Goal: Task Accomplishment & Management: Complete application form

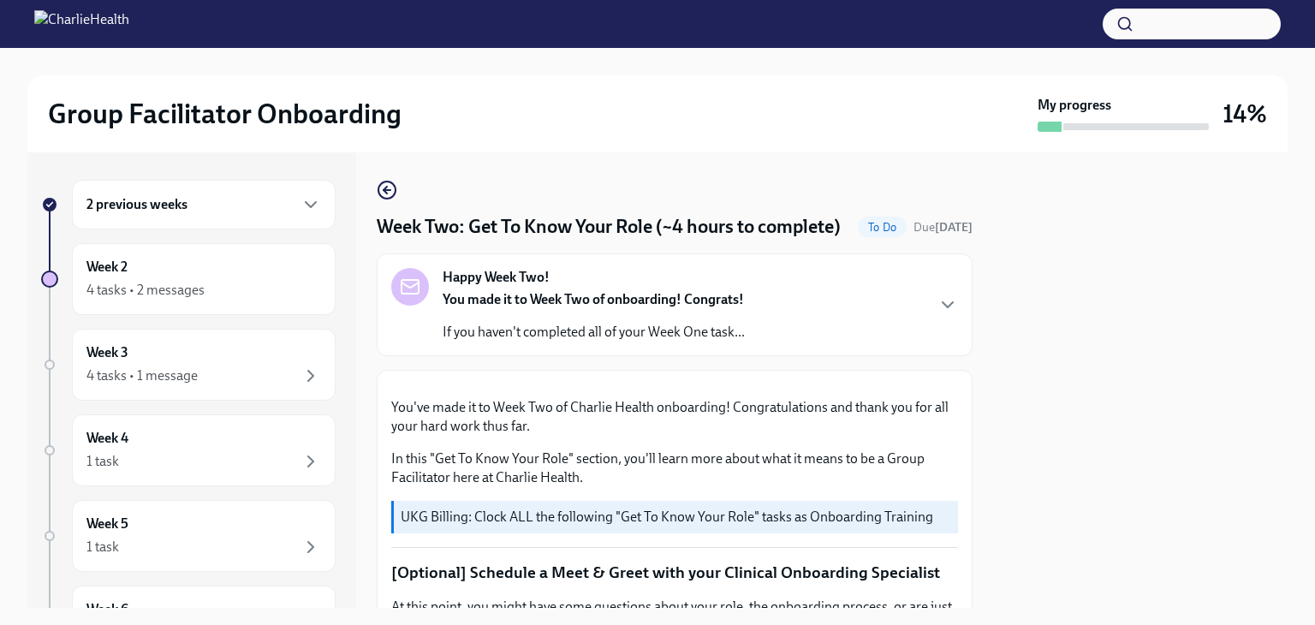
scroll to position [393, 0]
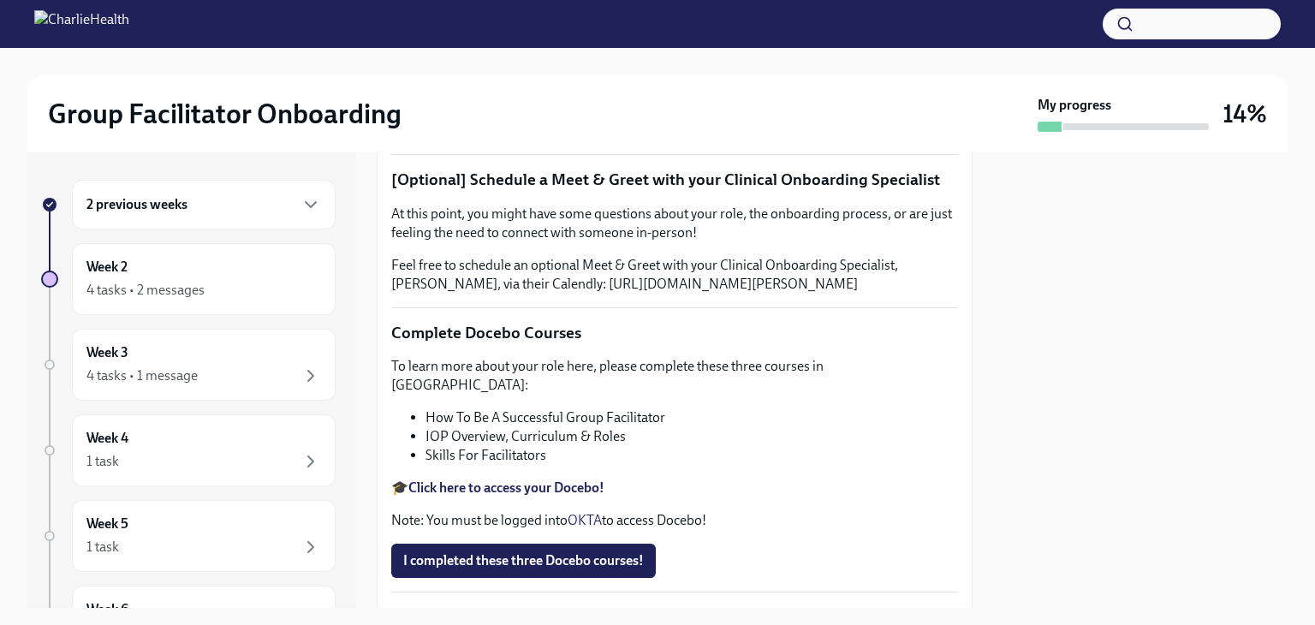
click at [185, 217] on div "2 previous weeks" at bounding box center [204, 205] width 264 height 50
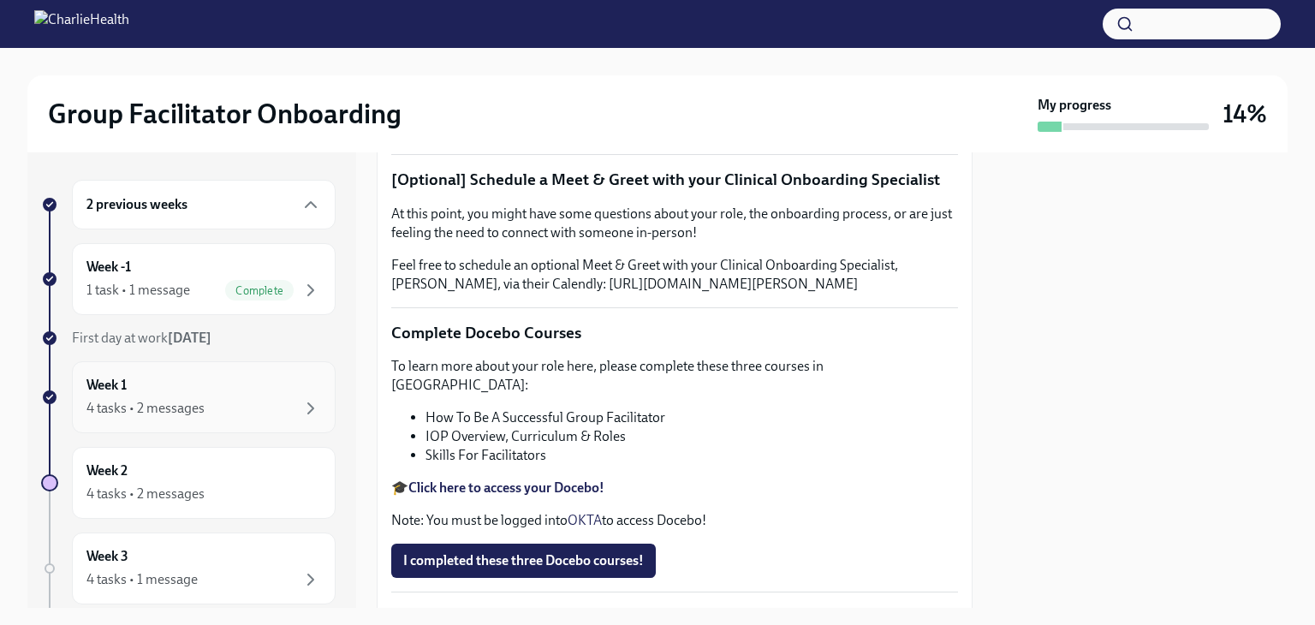
click at [161, 399] on div "4 tasks • 2 messages" at bounding box center [145, 408] width 118 height 19
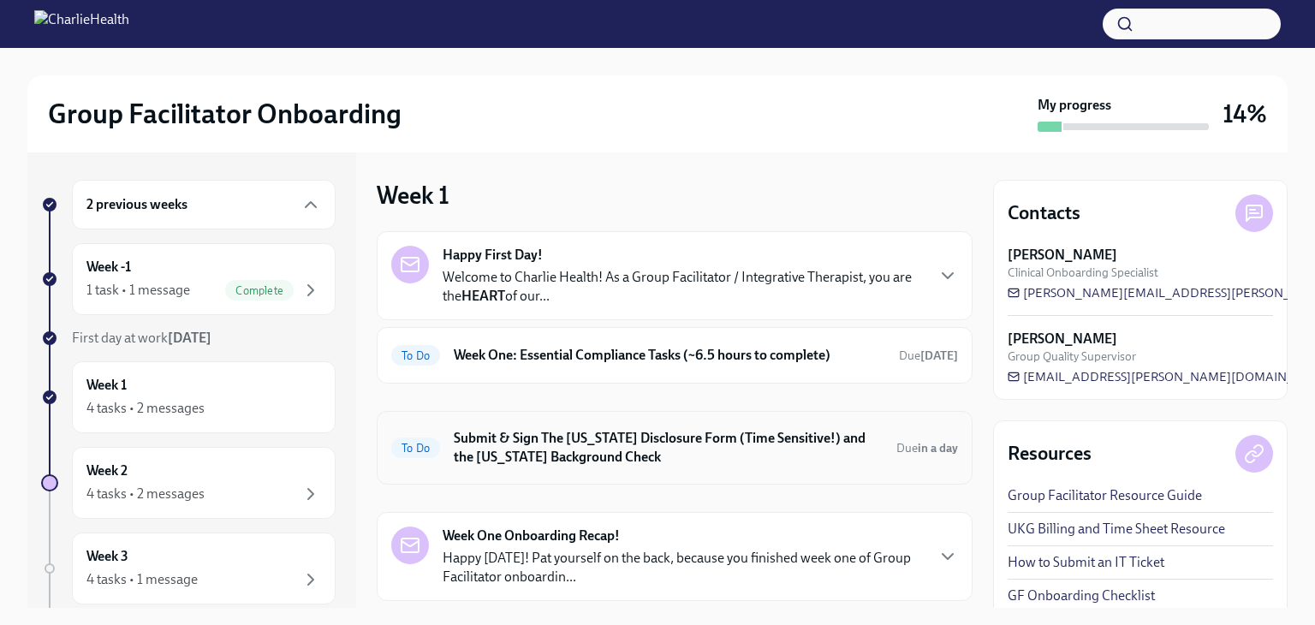
scroll to position [99, 0]
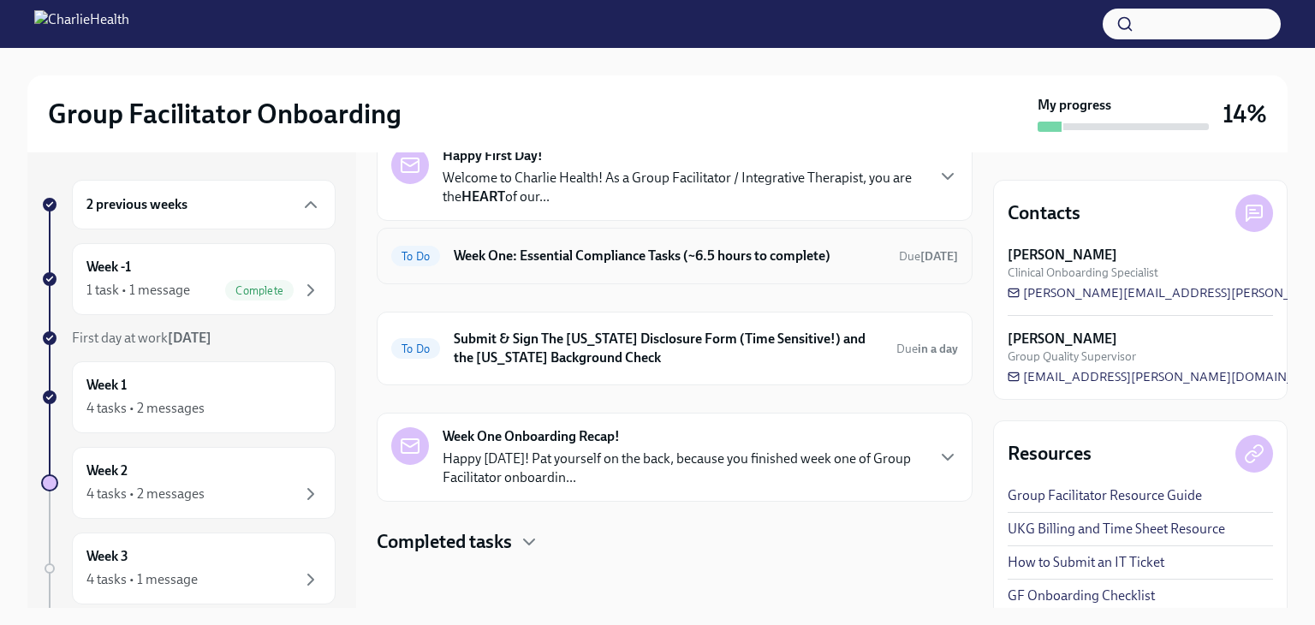
click at [585, 242] on div "To Do Week One: Essential Compliance Tasks (~6.5 hours to complete) Due [DATE]" at bounding box center [674, 255] width 567 height 27
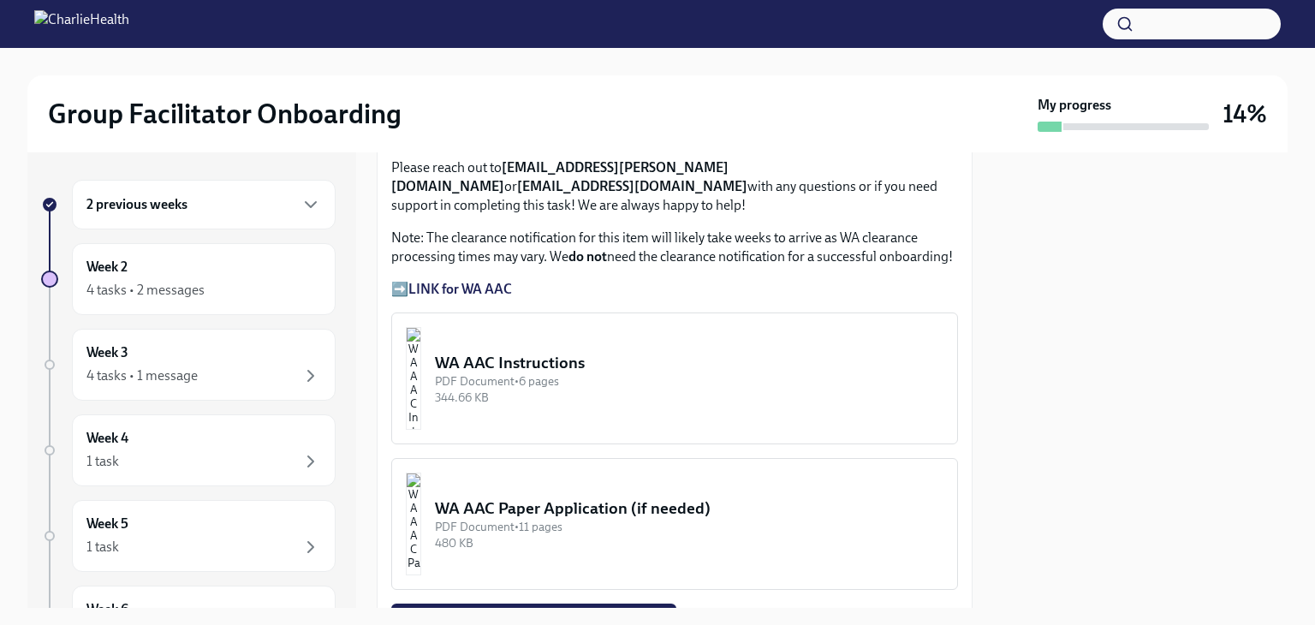
scroll to position [1434, 0]
click at [573, 390] on div "344.66 KB" at bounding box center [689, 398] width 508 height 16
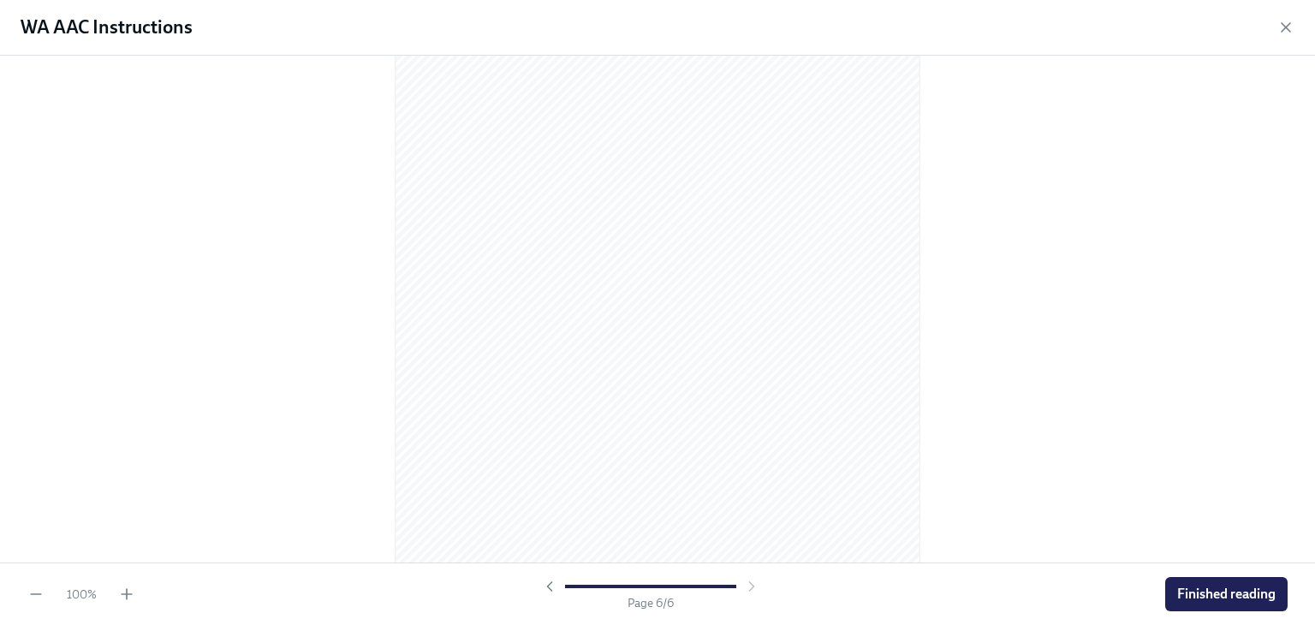
scroll to position [3664, 0]
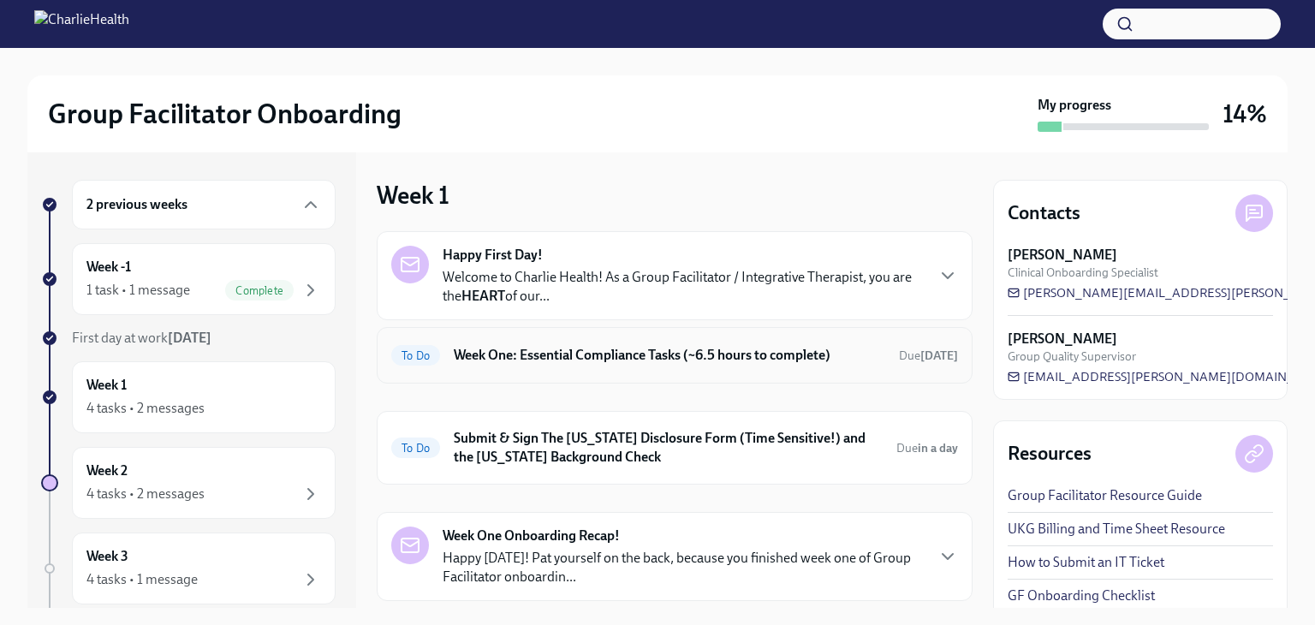
scroll to position [99, 0]
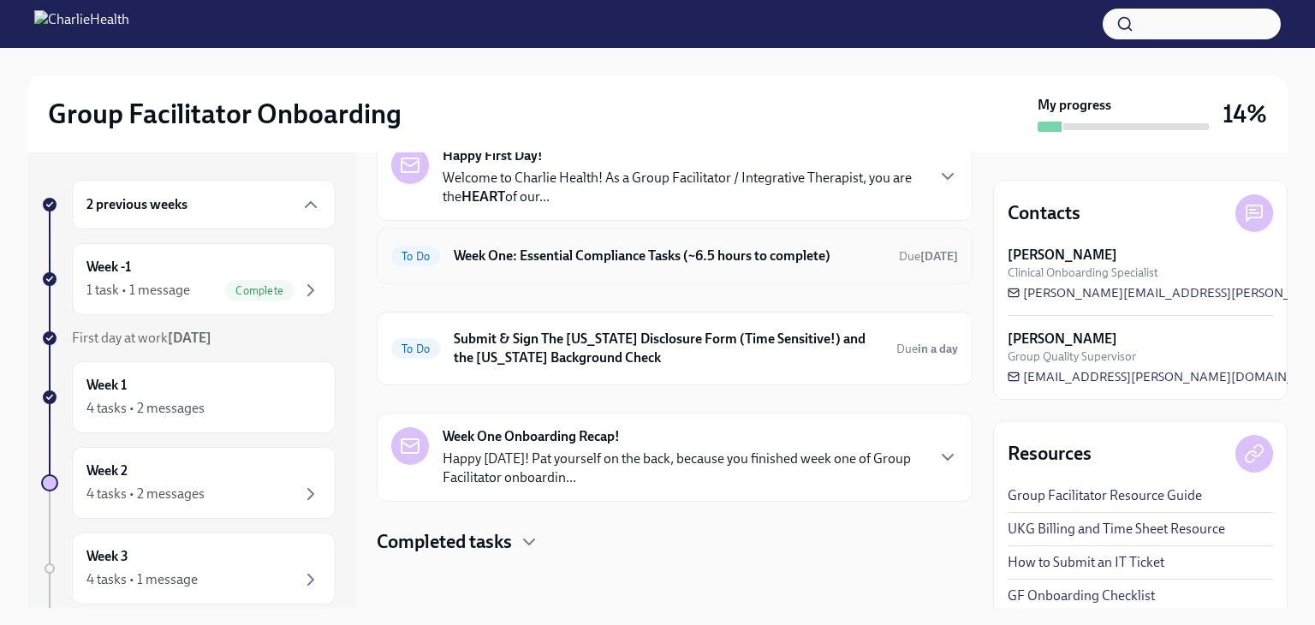
click at [568, 255] on h6 "Week One: Essential Compliance Tasks (~6.5 hours to complete)" at bounding box center [669, 255] width 431 height 19
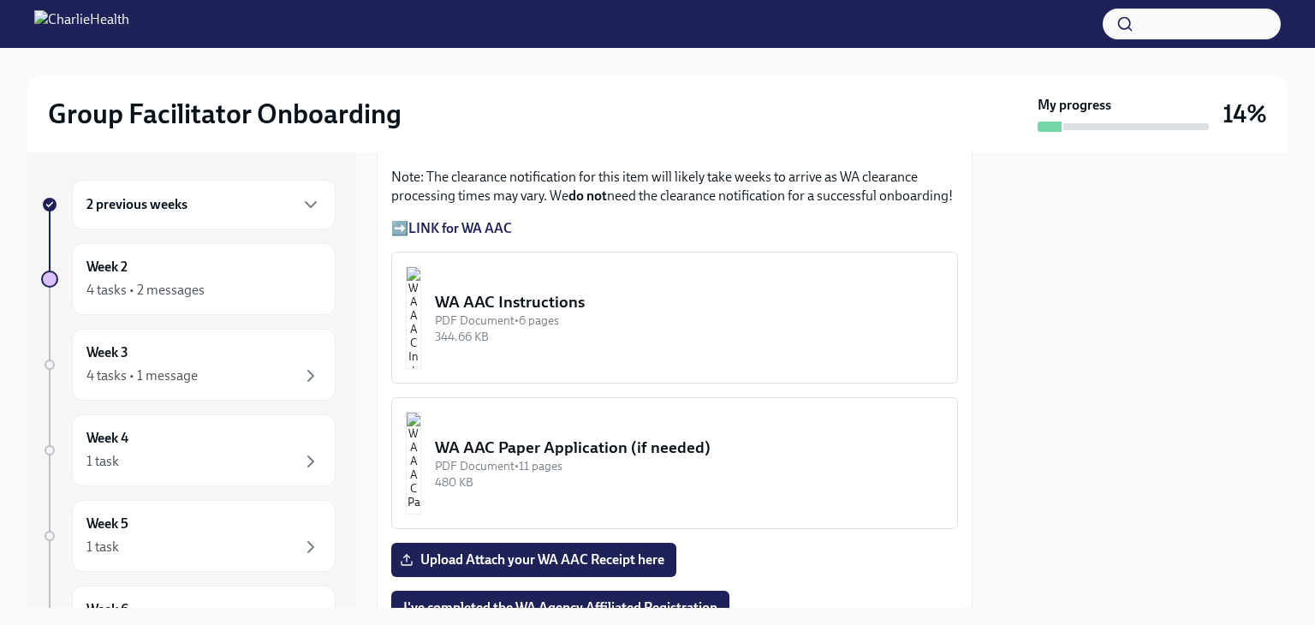
scroll to position [1494, 0]
click at [543, 543] on label "Upload Attach your WA AAC Receipt here" at bounding box center [533, 560] width 285 height 34
click at [0, 0] on input "Upload Attach your WA AAC Receipt here" at bounding box center [0, 0] width 0 height 0
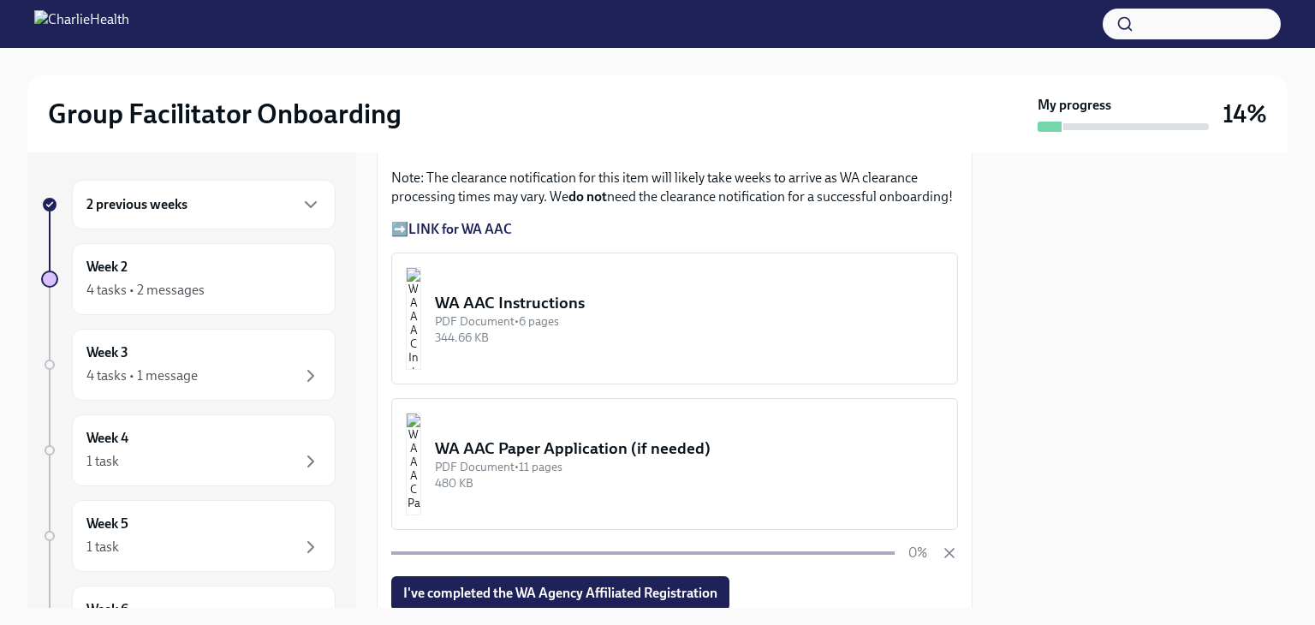
scroll to position [1659, 0]
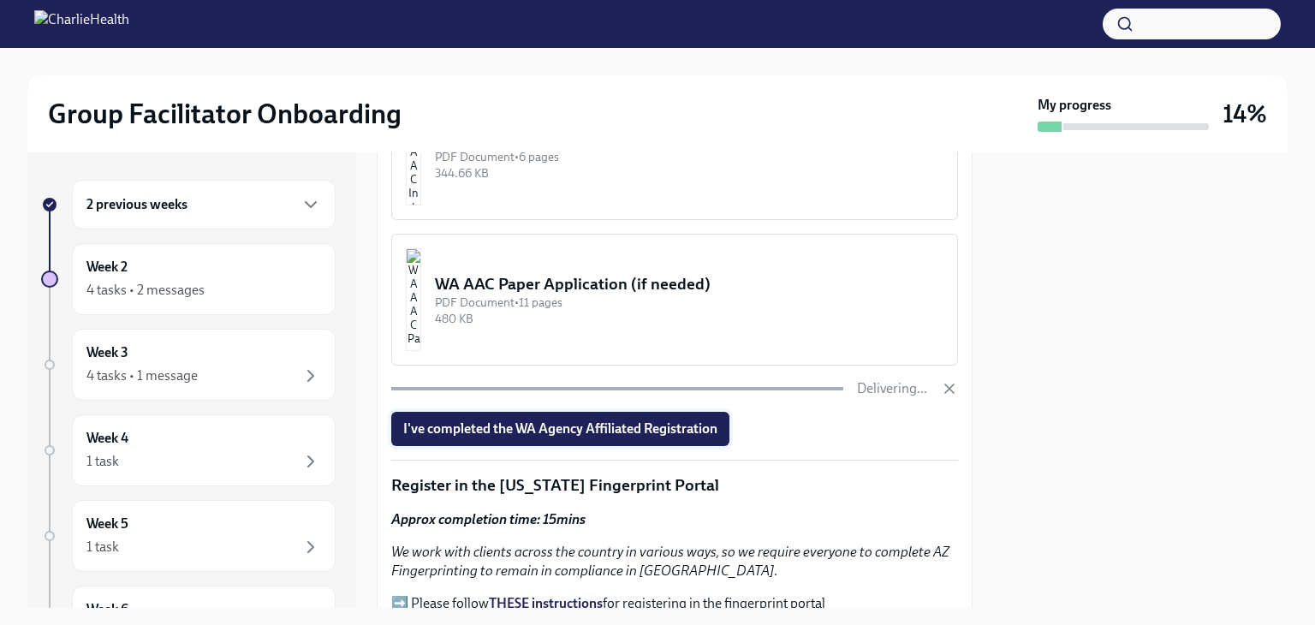
click at [582, 412] on button "I've completed the WA Agency Affiliated Registration" at bounding box center [560, 429] width 338 height 34
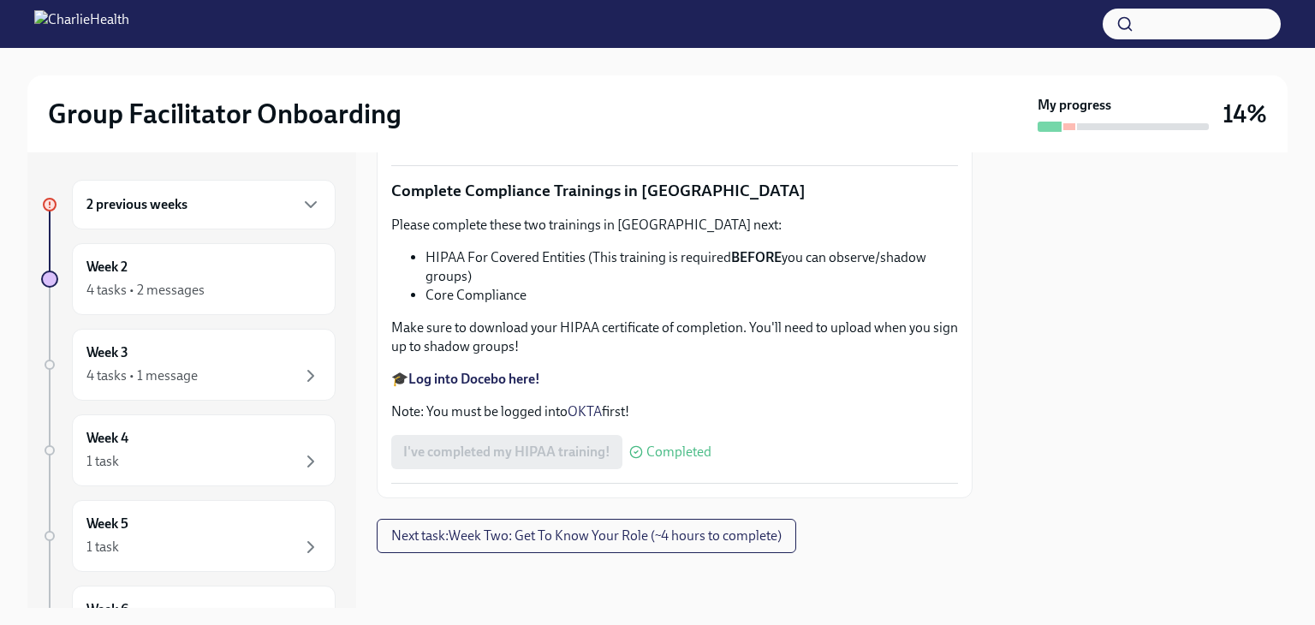
scroll to position [3413, 0]
click at [520, 50] on strong "Log into Relias here" at bounding box center [466, 42] width 116 height 16
click at [627, 143] on span "Upload [US_STATE] Mandated Reporter Certificate" at bounding box center [562, 134] width 318 height 17
click at [0, 0] on input "Upload [US_STATE] Mandated Reporter Certificate" at bounding box center [0, 0] width 0 height 0
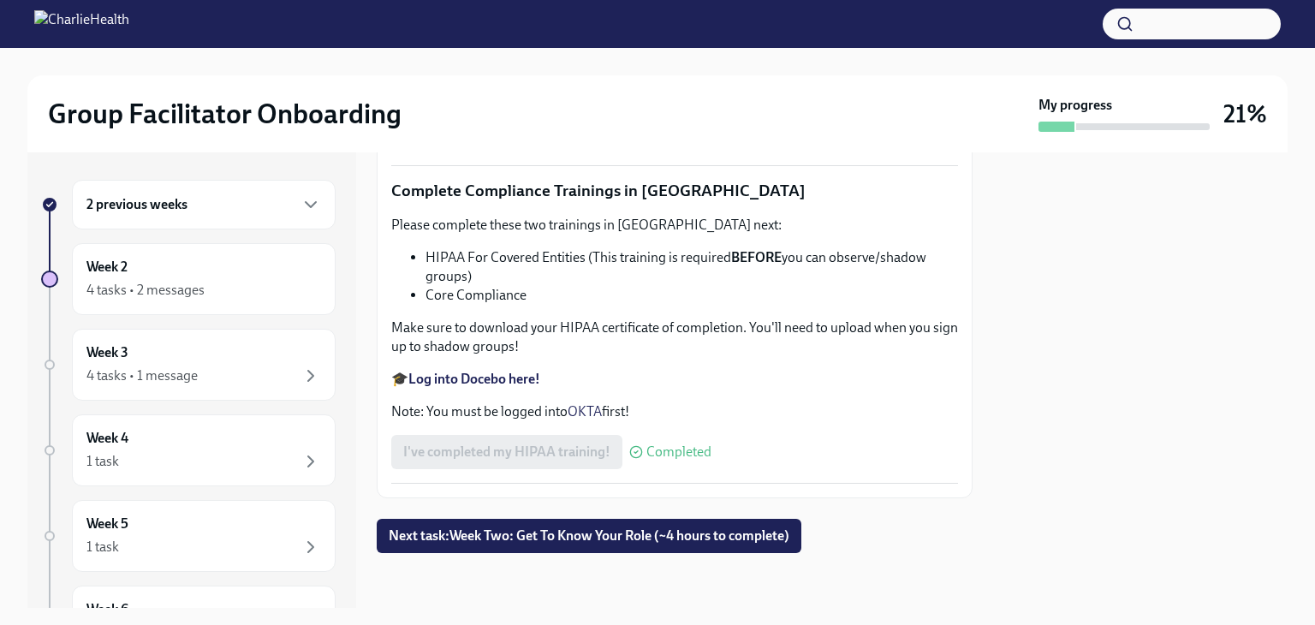
scroll to position [4101, 0]
click at [514, 531] on span "Next task : Week Two: Get To Know Your Role (~4 hours to complete)" at bounding box center [589, 535] width 401 height 17
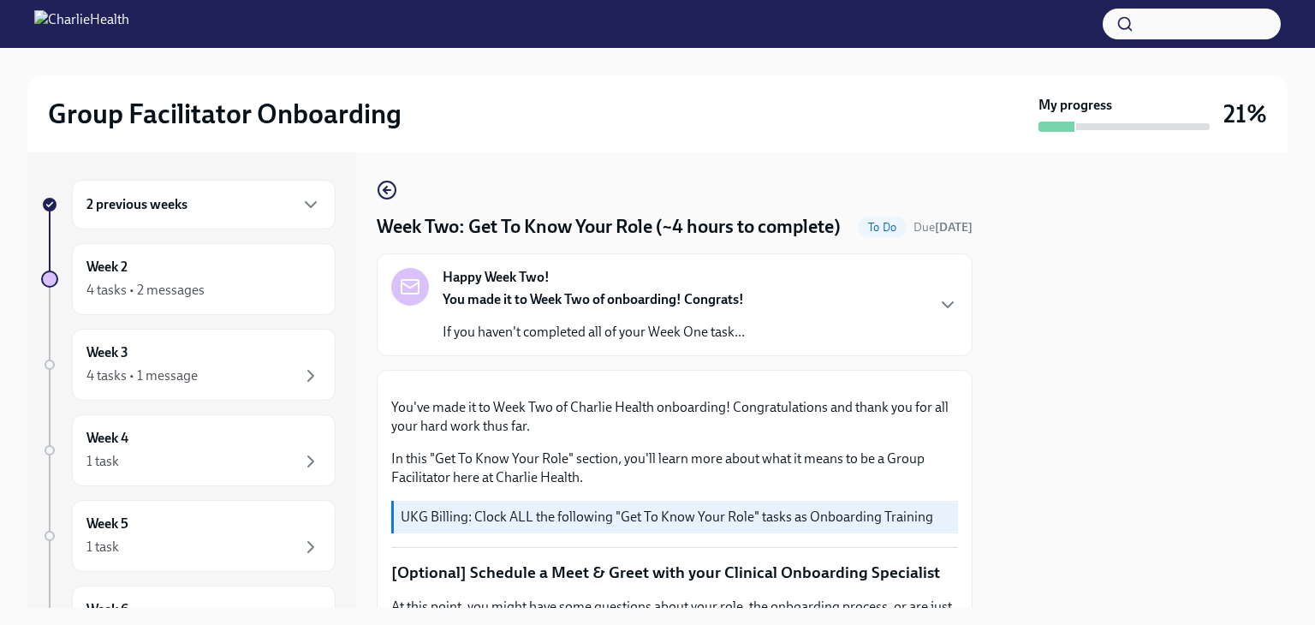
click at [189, 212] on div "2 previous weeks" at bounding box center [203, 204] width 235 height 21
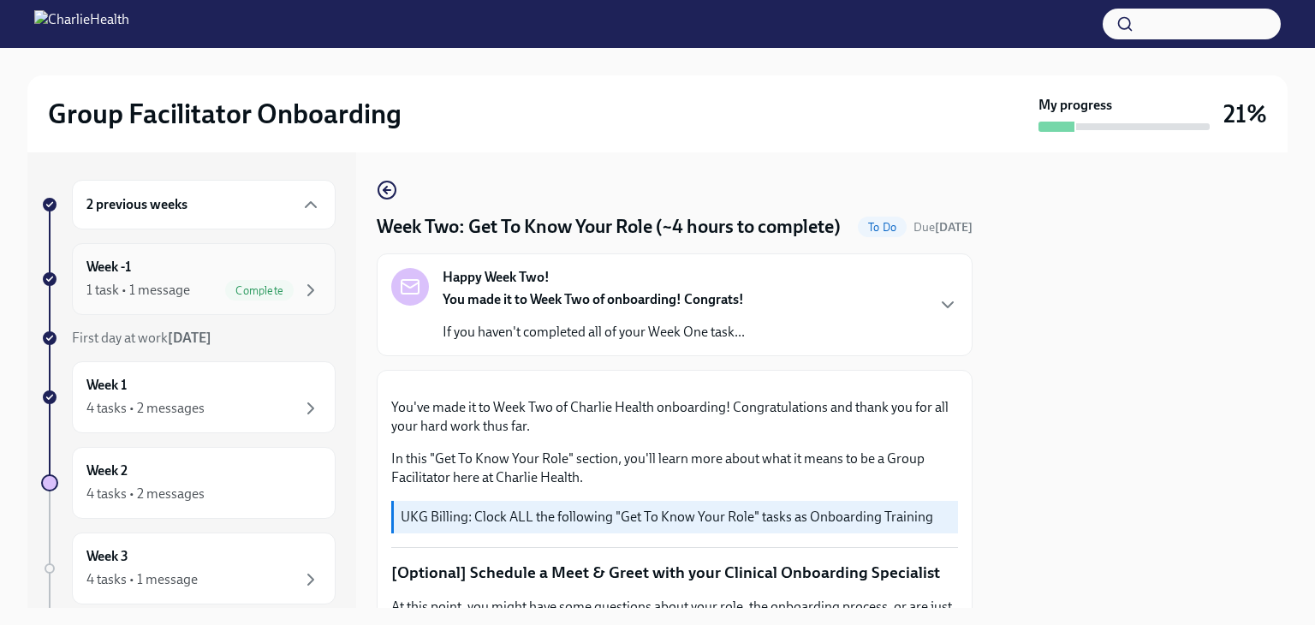
click at [161, 286] on div "1 task • 1 message" at bounding box center [138, 290] width 104 height 19
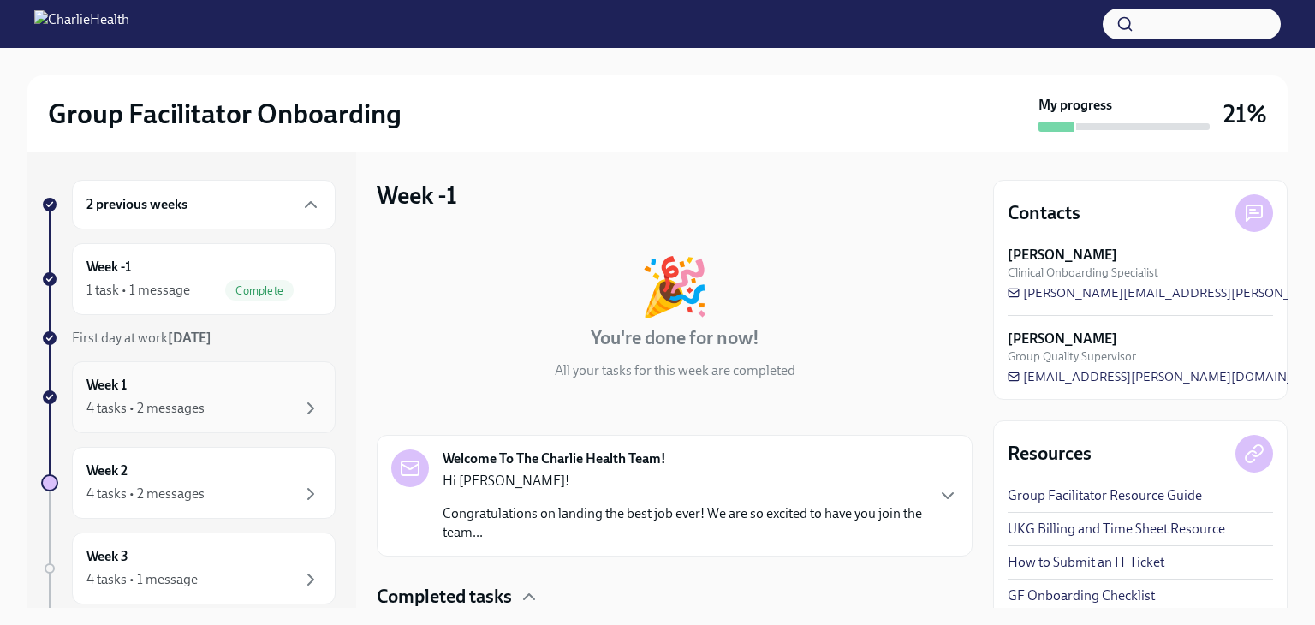
click at [169, 414] on div "4 tasks • 2 messages" at bounding box center [145, 408] width 118 height 19
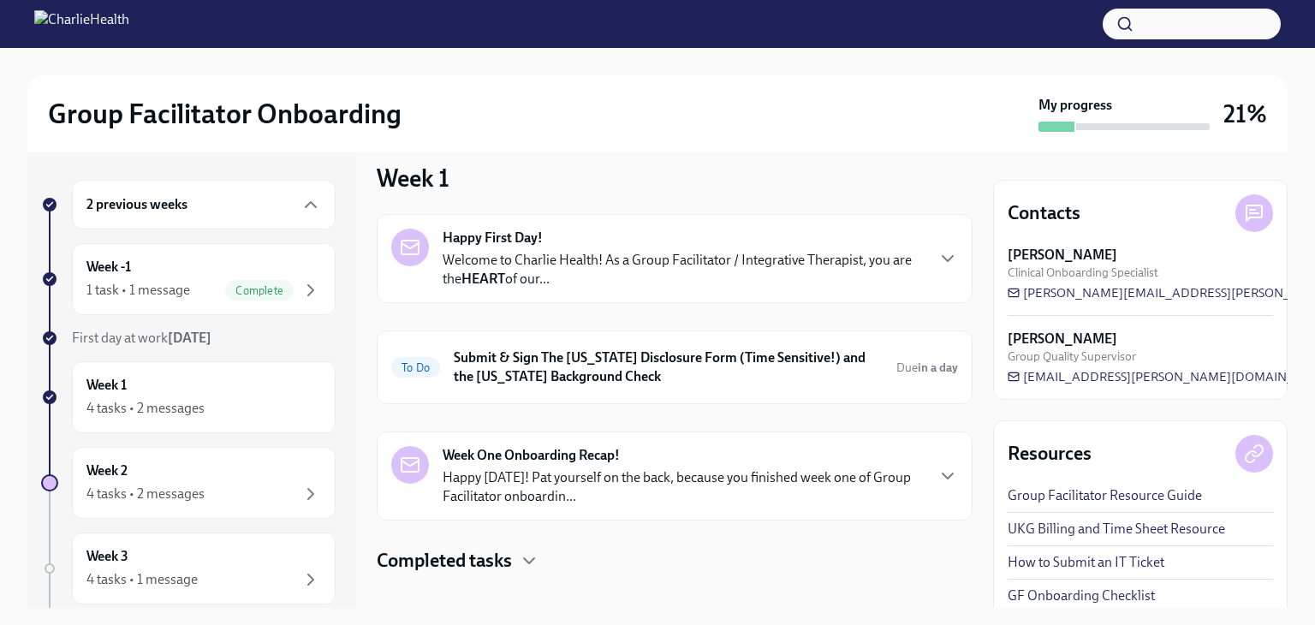
scroll to position [37, 0]
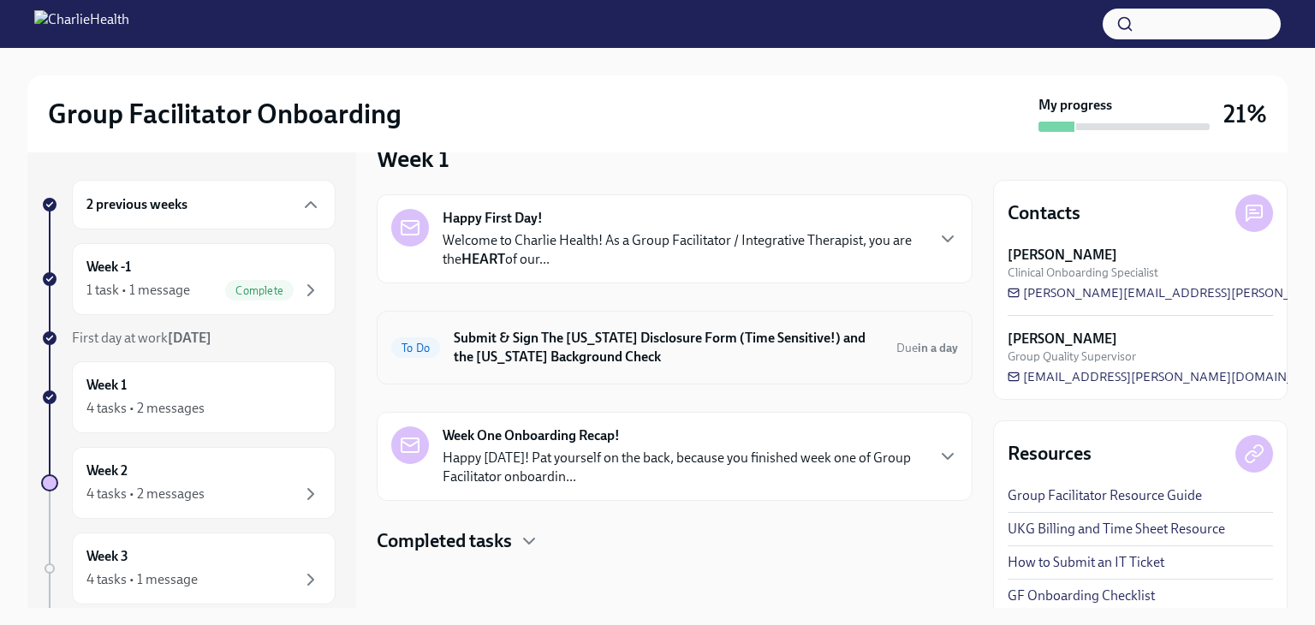
click at [732, 340] on h6 "Submit & Sign The [US_STATE] Disclosure Form (Time Sensitive!) and the [US_STAT…" at bounding box center [668, 348] width 429 height 38
